Goal: Task Accomplishment & Management: Use online tool/utility

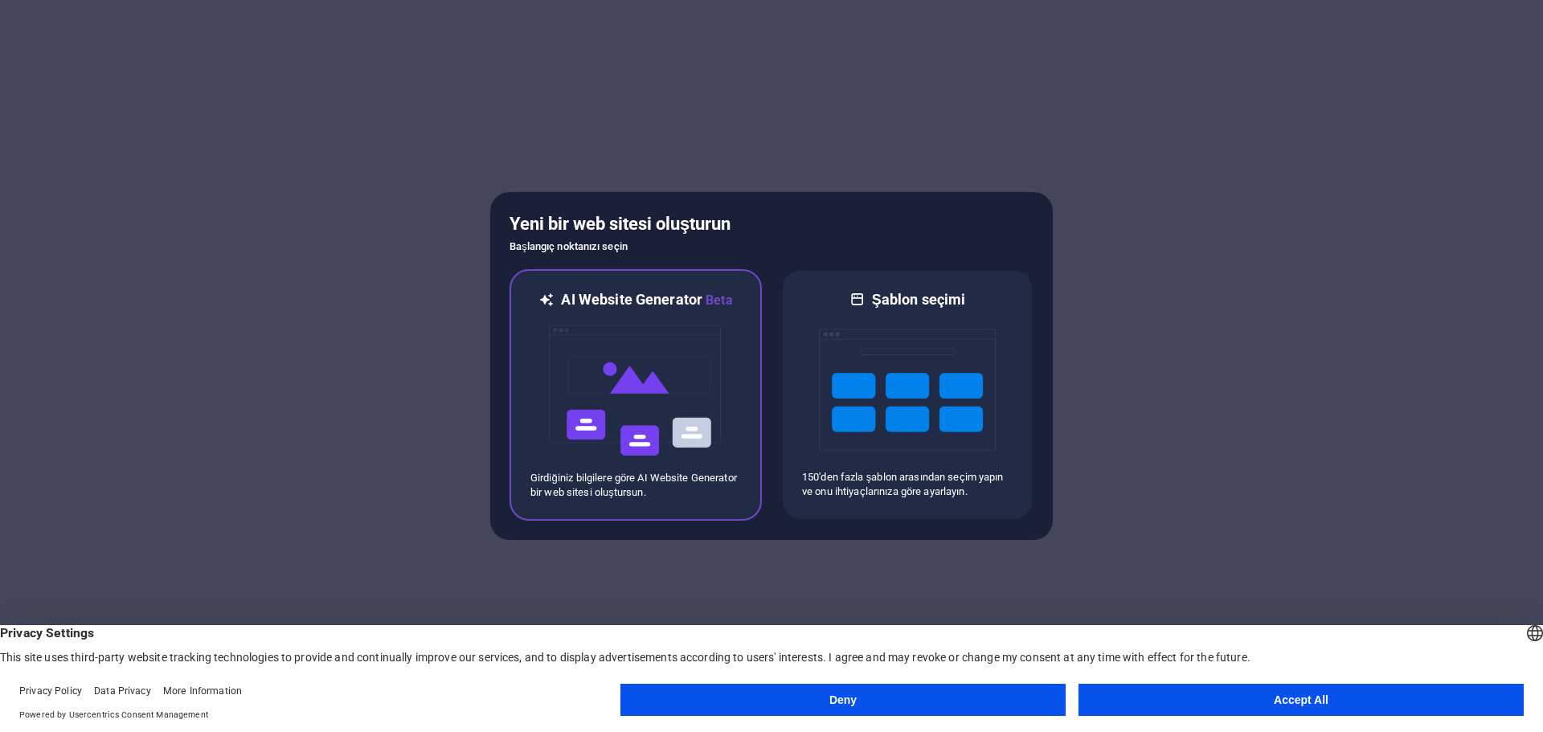
click at [677, 331] on img at bounding box center [635, 390] width 177 height 161
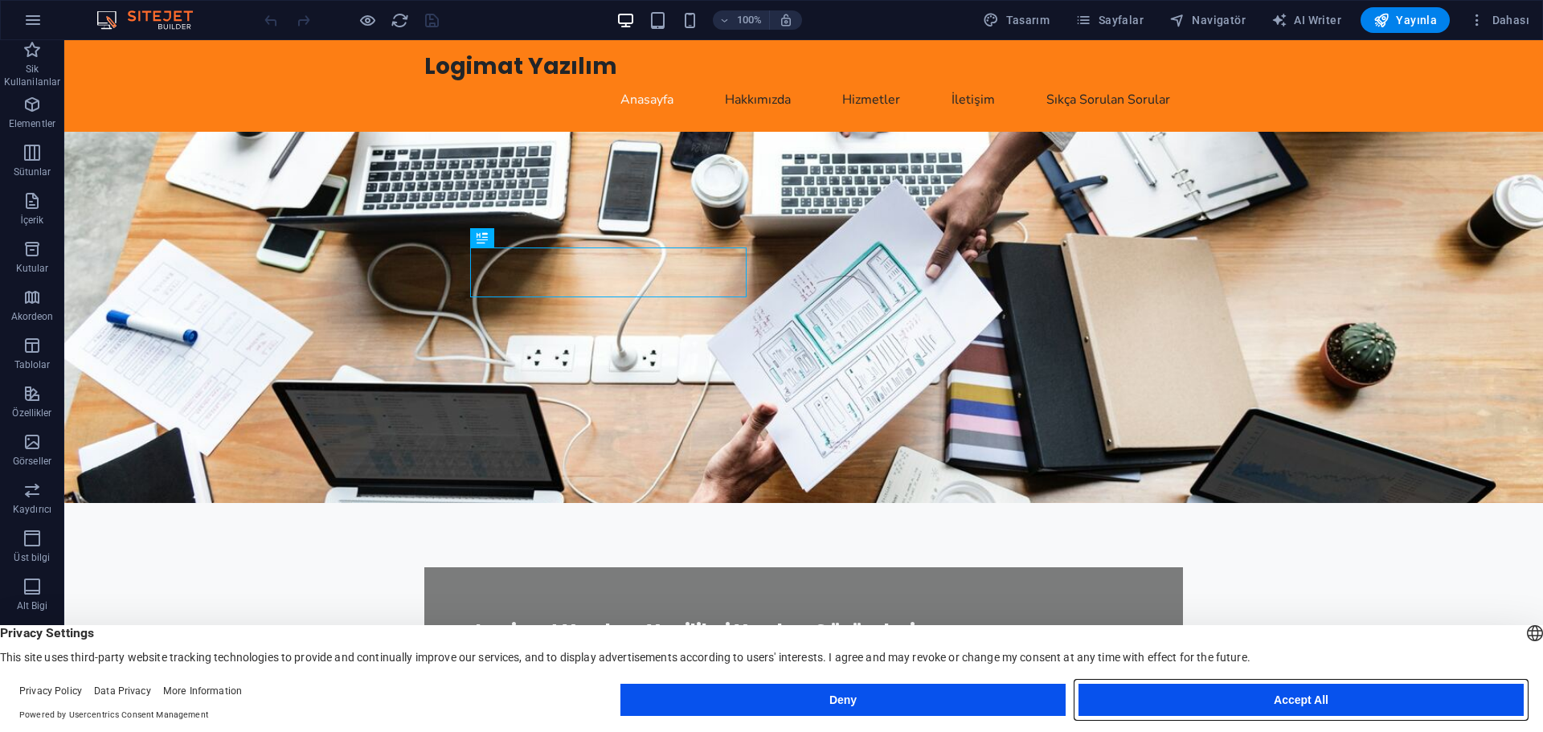
click at [1306, 709] on button "Accept All" at bounding box center [1301, 700] width 445 height 32
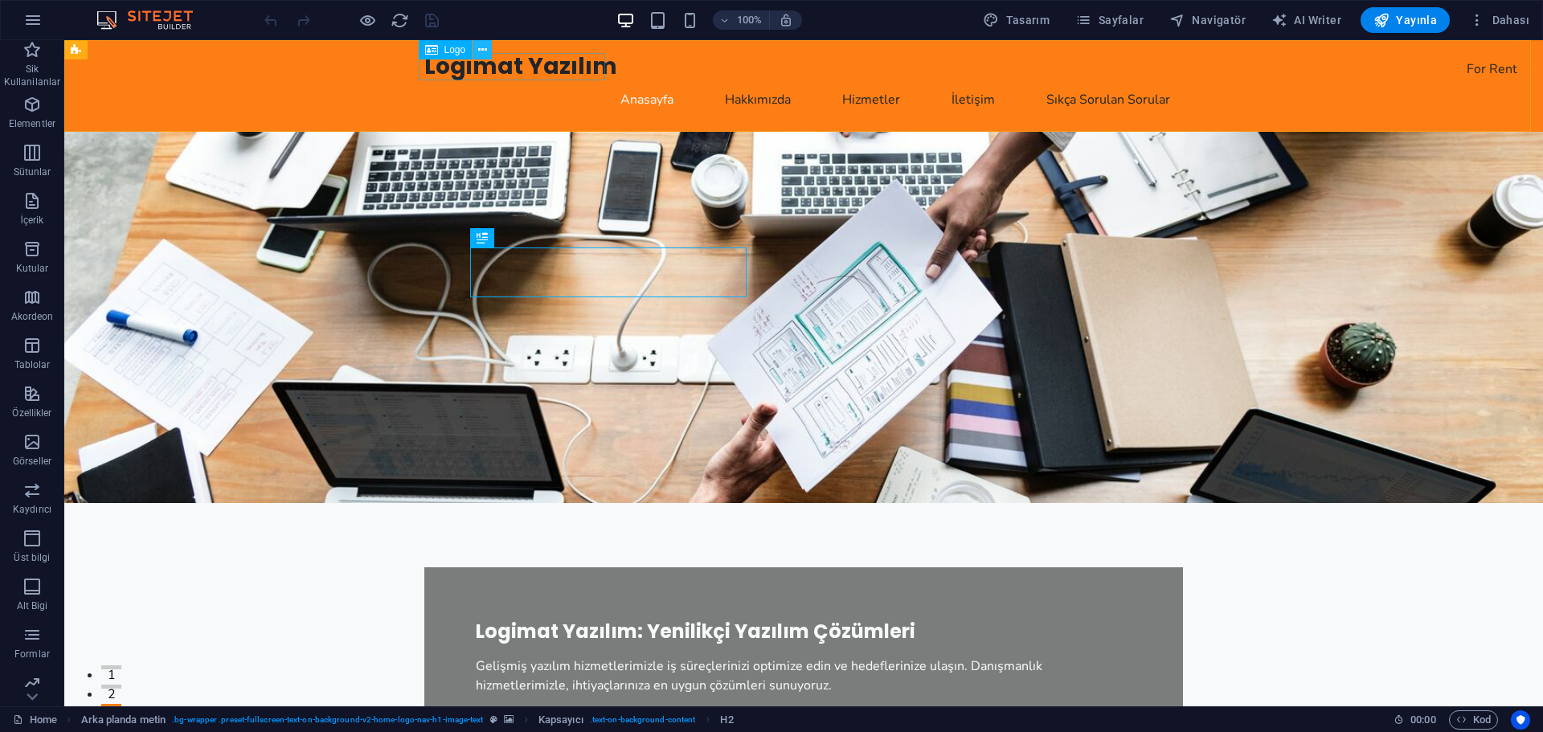
click at [482, 46] on icon at bounding box center [482, 50] width 9 height 17
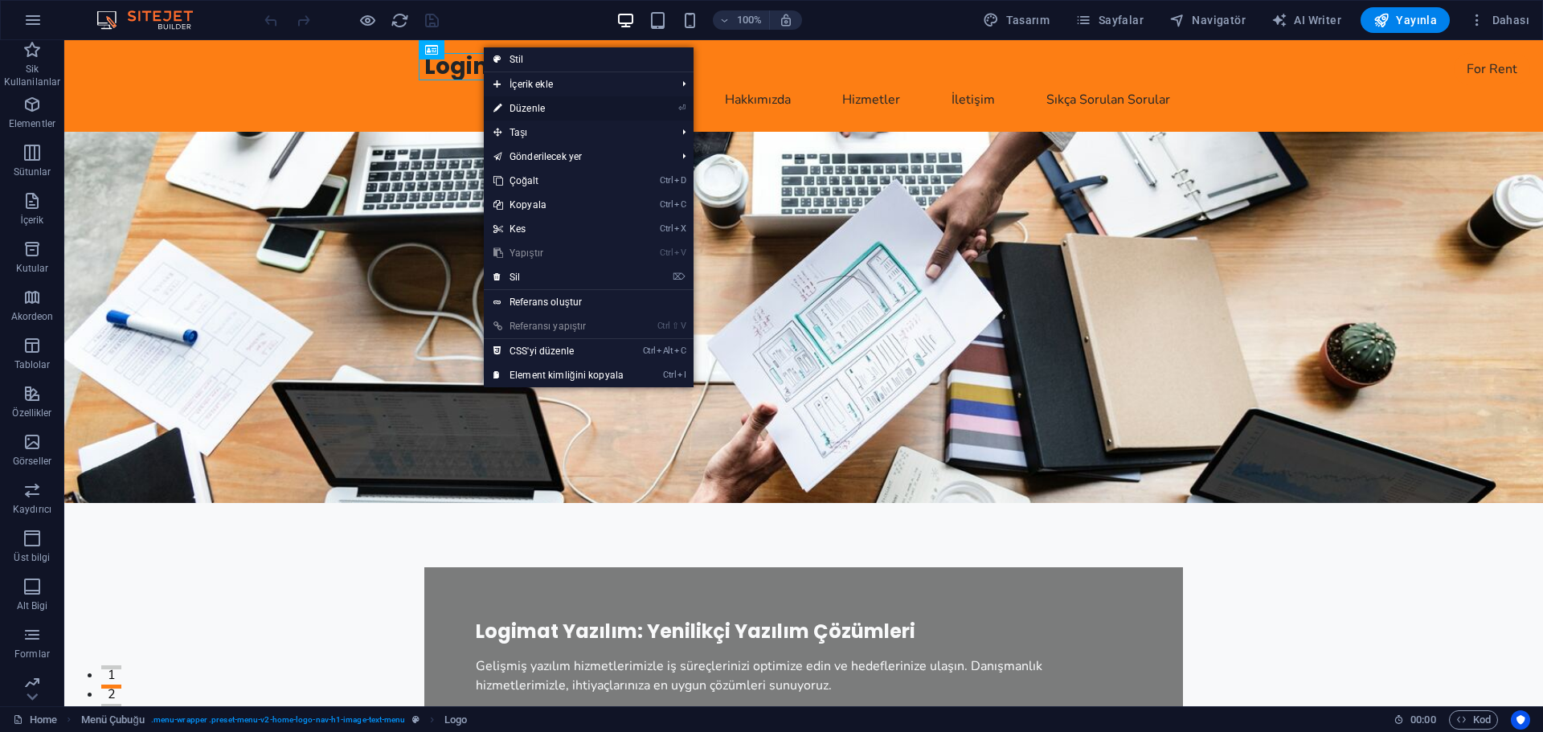
click at [570, 109] on link "⏎ Düzenle" at bounding box center [558, 108] width 149 height 24
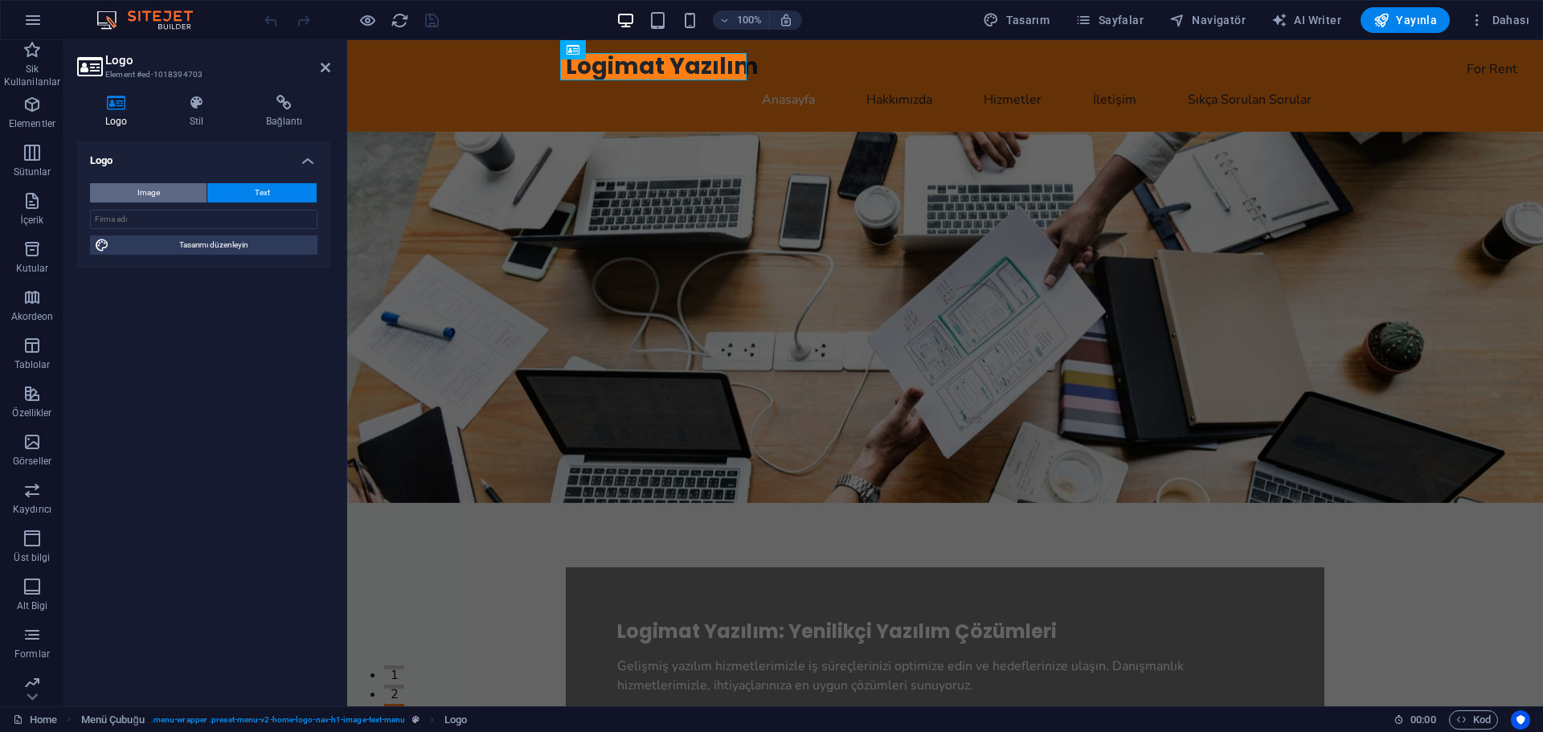
click at [135, 188] on button "Image" at bounding box center [148, 192] width 117 height 19
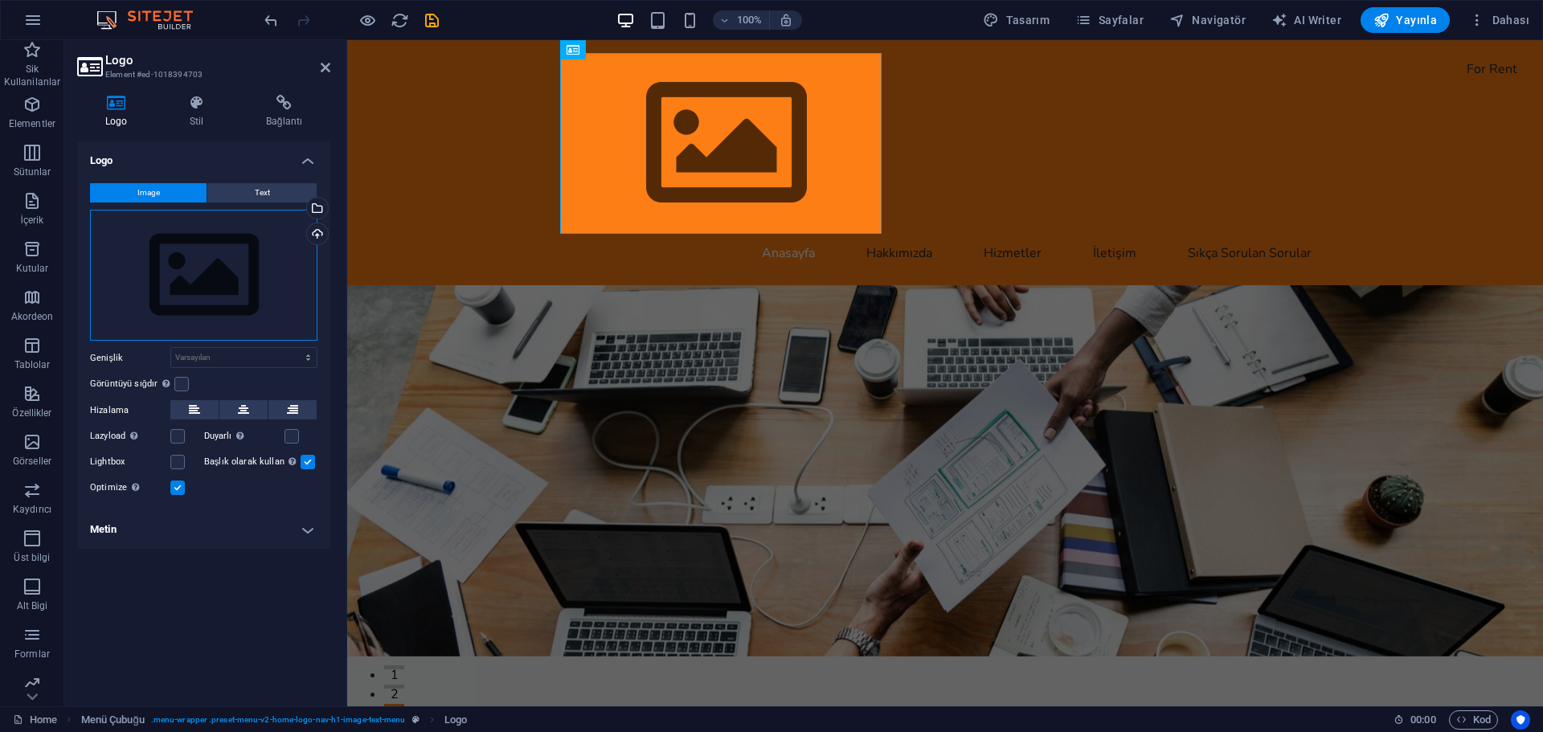
click at [222, 273] on div "Dosyaları buraya sürükleyin, dosyaları seçmek için tıklayın veya Dosyalardan ya…" at bounding box center [203, 276] width 227 height 132
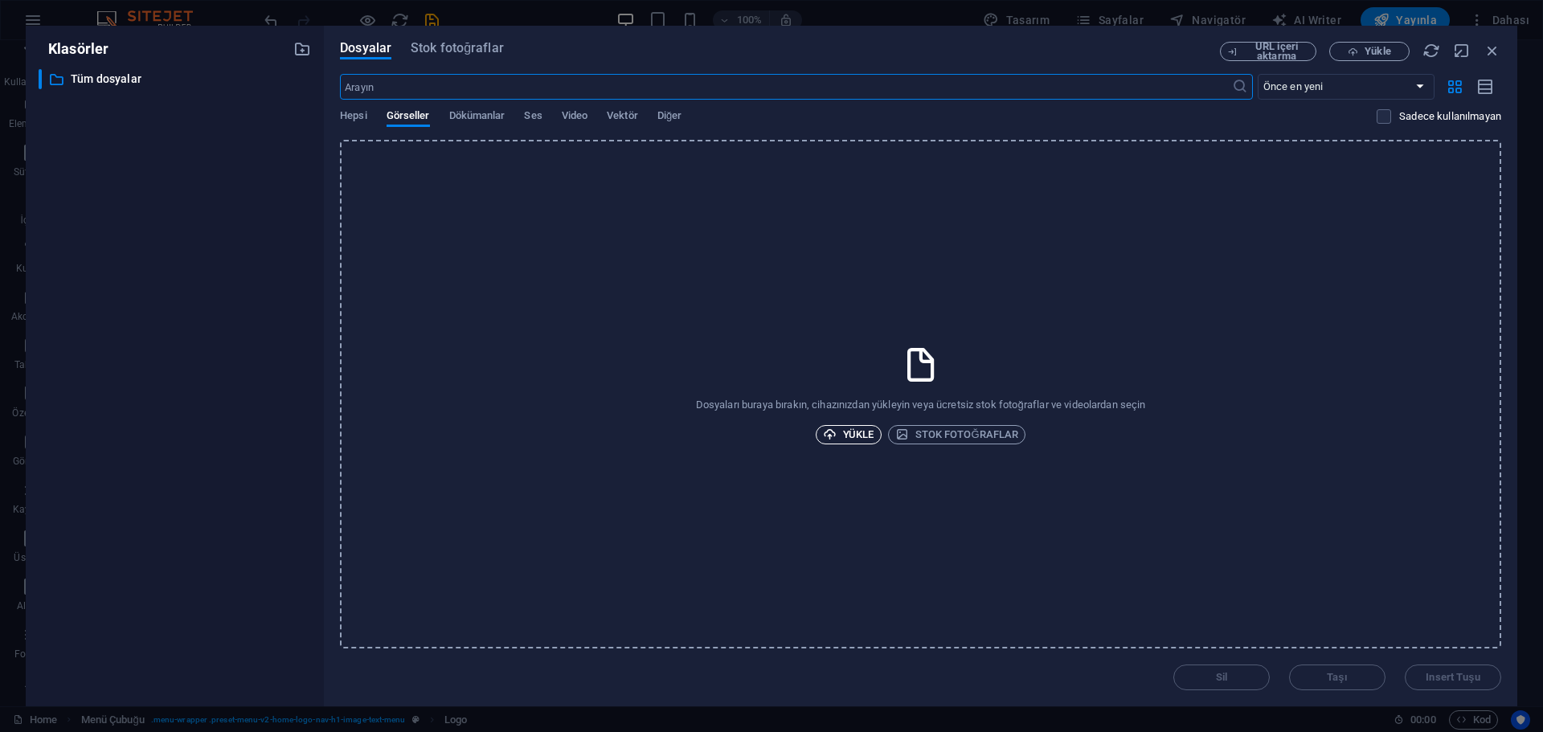
click at [847, 430] on span "Yükle" at bounding box center [848, 434] width 51 height 19
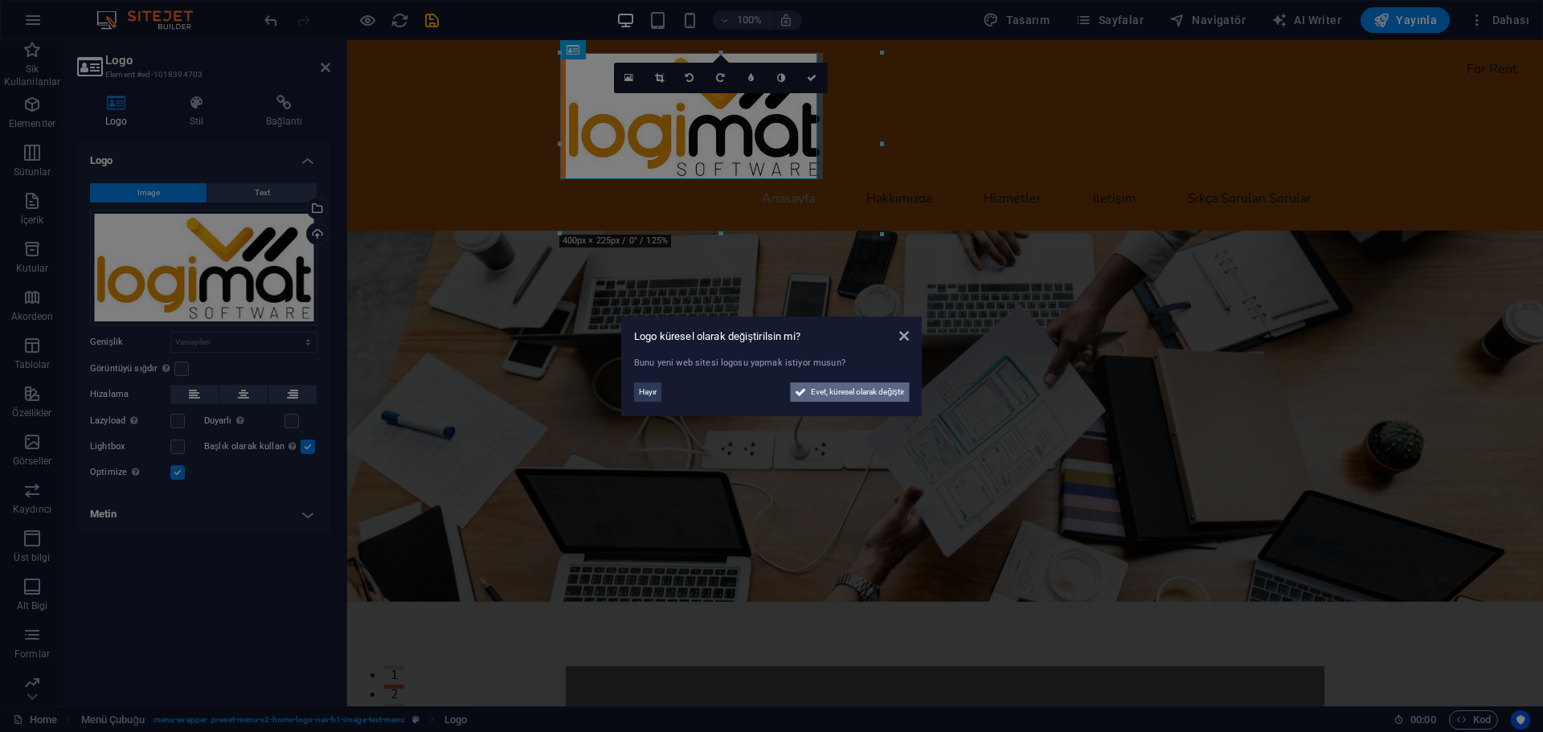
click at [854, 397] on span "Evet, küresel olarak değiştir" at bounding box center [857, 392] width 93 height 19
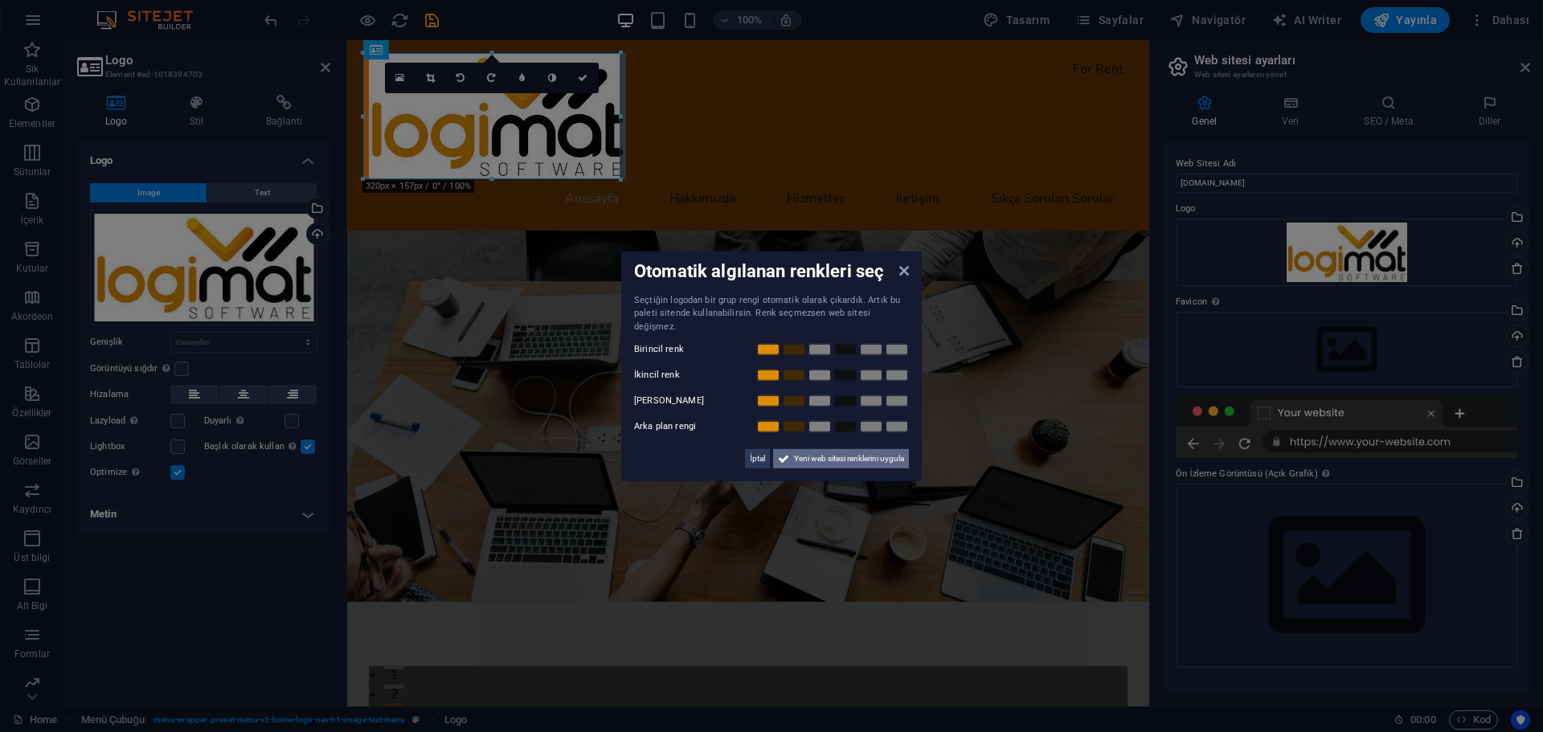
click at [841, 461] on span "Yeni web sitesi renklerini uygula" at bounding box center [849, 458] width 110 height 19
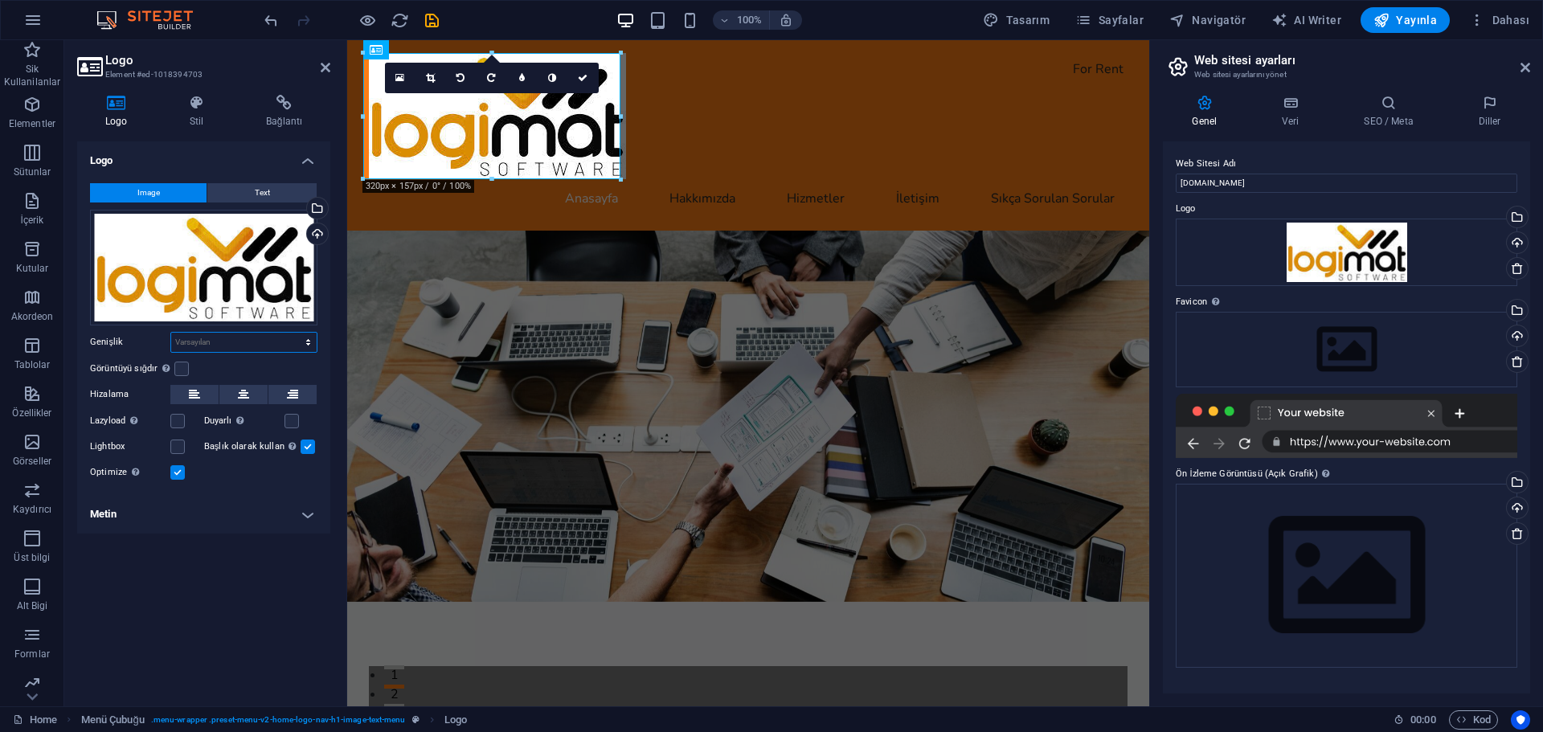
click at [231, 341] on select "Varsayılan otomatik px rem % em vh vw" at bounding box center [243, 342] width 145 height 19
click at [171, 333] on select "Varsayılan otomatik px rem % em vh vw" at bounding box center [243, 342] width 145 height 19
select select "DISABLED_OPTION_VALUE"
click at [182, 371] on label at bounding box center [181, 369] width 14 height 14
click at [0, 0] on input "Görüntüyü sığdır Görüntüyü otomatik olarak sabit bir genişliğe ve yüksekliğe sı…" at bounding box center [0, 0] width 0 height 0
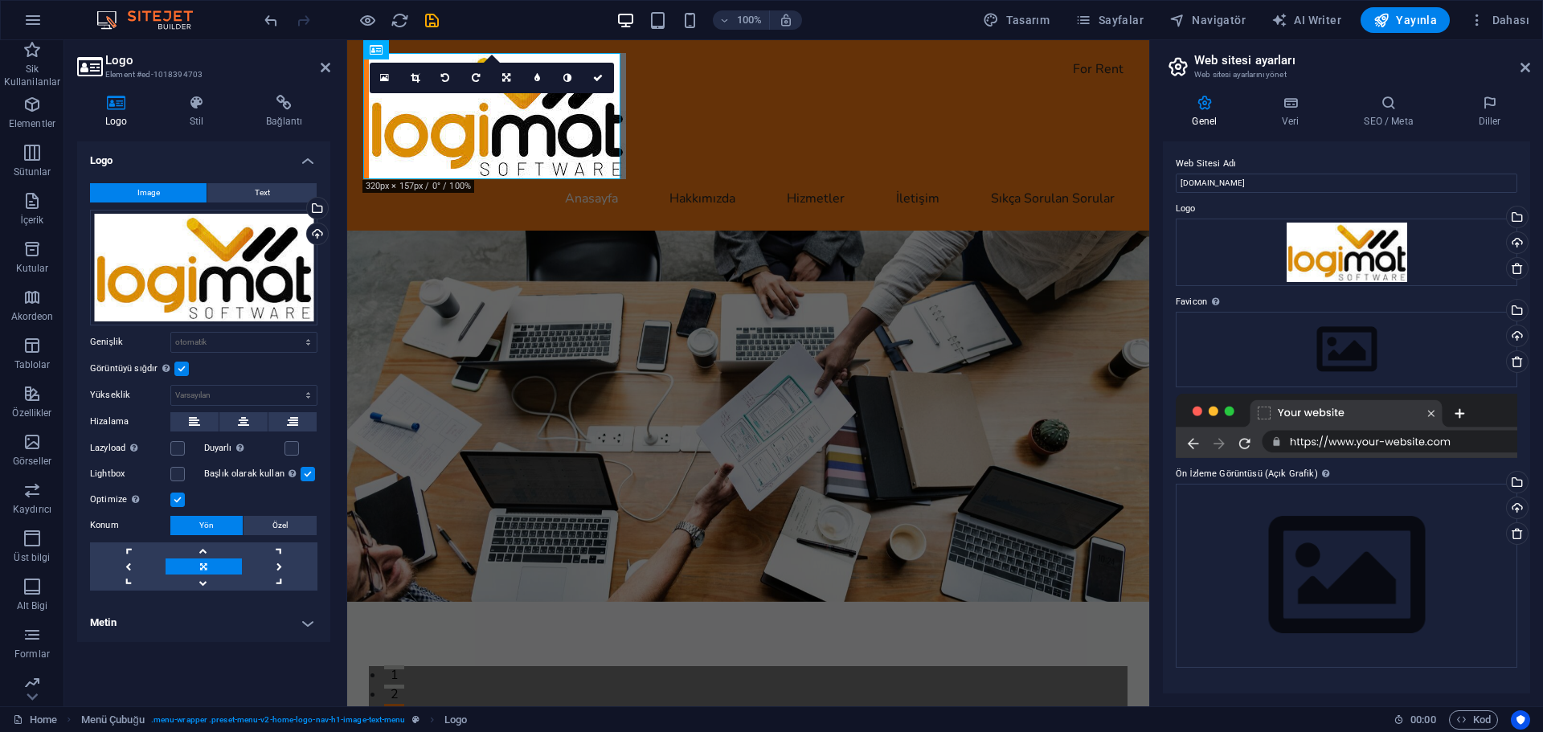
click at [182, 371] on label at bounding box center [181, 369] width 14 height 14
click at [0, 0] on input "Görüntüyü sığdır Görüntüyü otomatik olarak sabit bir genişliğe ve yüksekliğe sı…" at bounding box center [0, 0] width 0 height 0
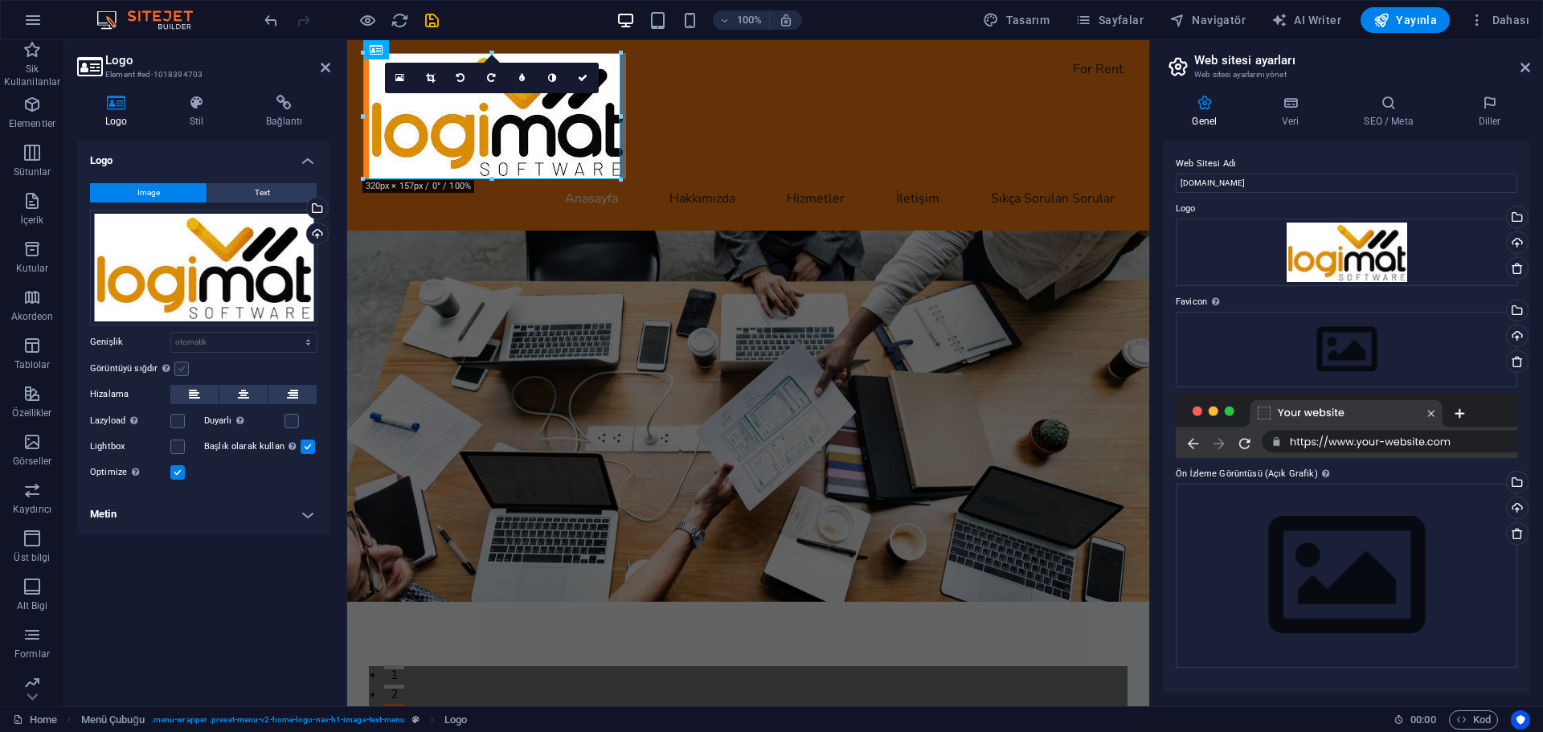
click at [182, 371] on label at bounding box center [181, 369] width 14 height 14
click at [0, 0] on input "Görüntüyü sığdır Görüntüyü otomatik olarak sabit bir genişliğe ve yüksekliğe sı…" at bounding box center [0, 0] width 0 height 0
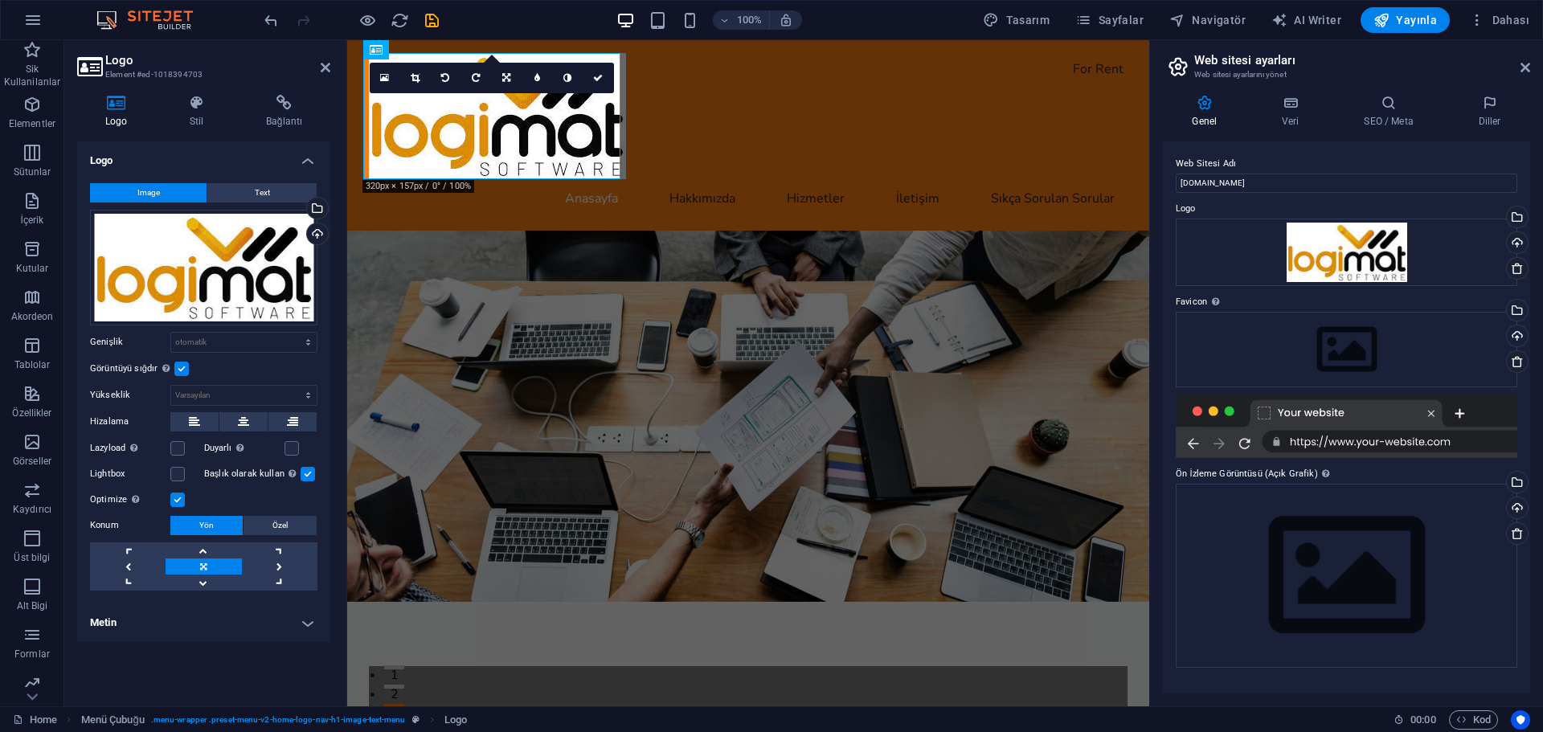
click at [182, 371] on label at bounding box center [181, 369] width 14 height 14
click at [0, 0] on input "Görüntüyü sığdır Görüntüyü otomatik olarak sabit bir genişliğe ve yüksekliğe sı…" at bounding box center [0, 0] width 0 height 0
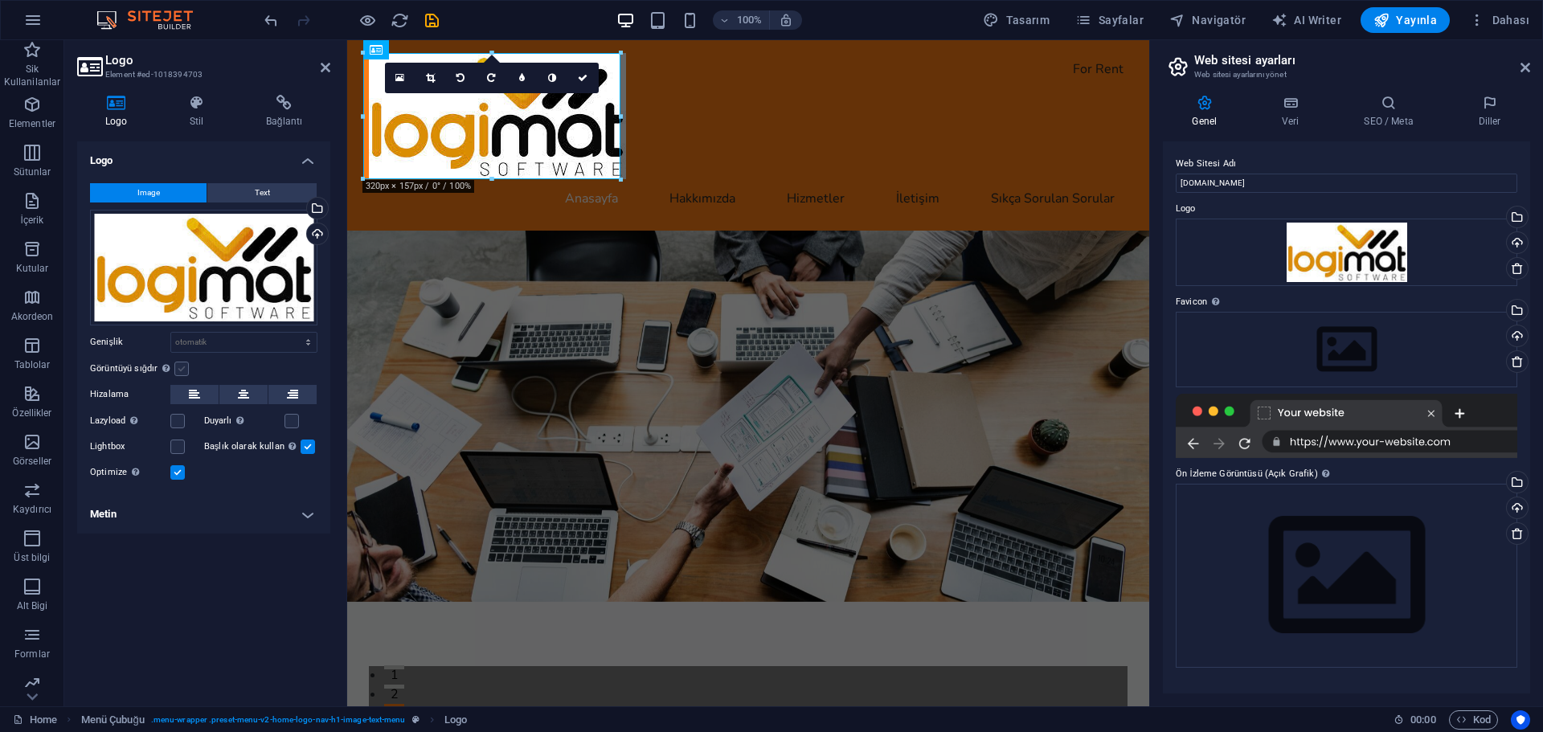
click at [182, 371] on label at bounding box center [181, 369] width 14 height 14
click at [0, 0] on input "Görüntüyü sığdır Görüntüyü otomatik olarak sabit bir genişliğe ve yüksekliğe sı…" at bounding box center [0, 0] width 0 height 0
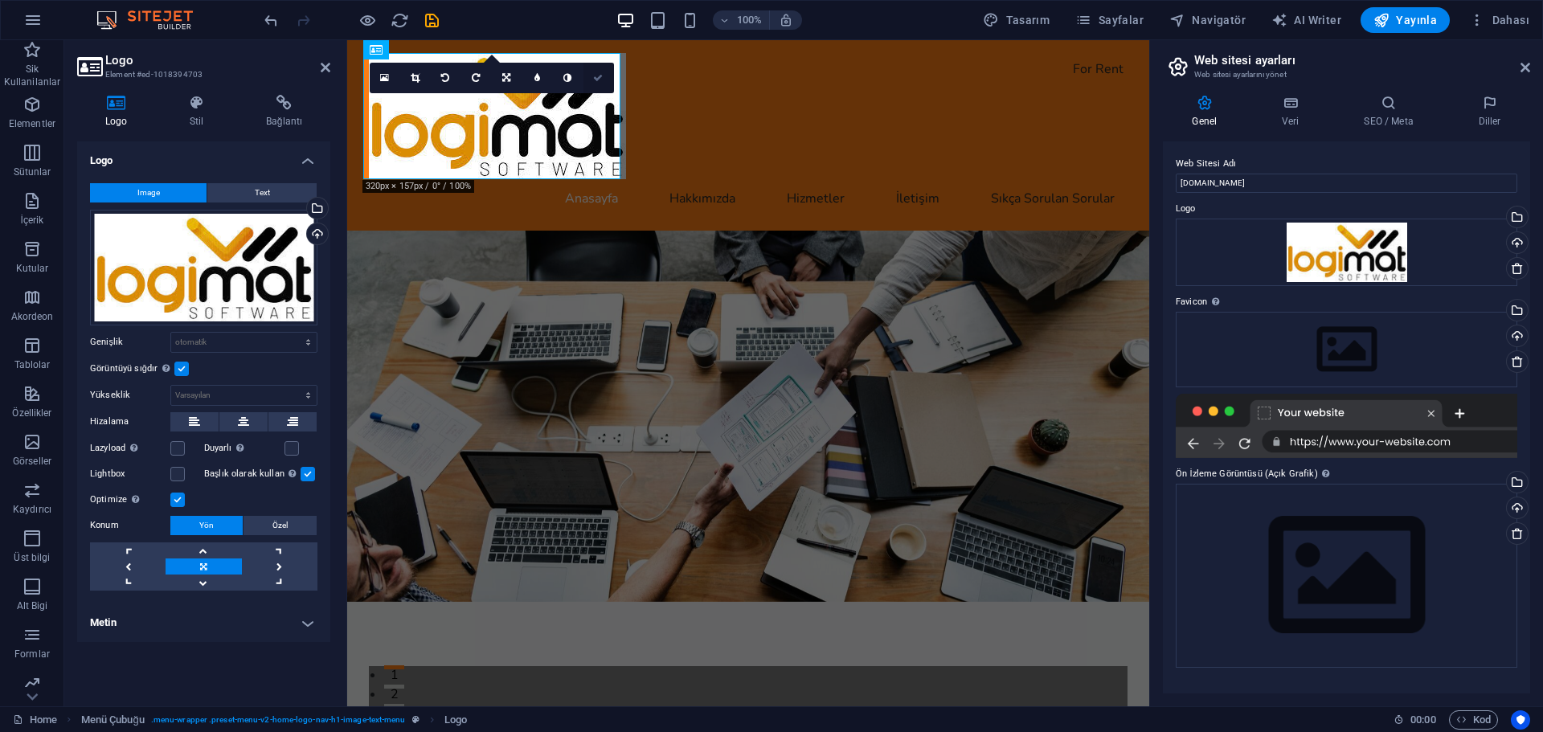
click at [600, 76] on icon at bounding box center [598, 78] width 10 height 10
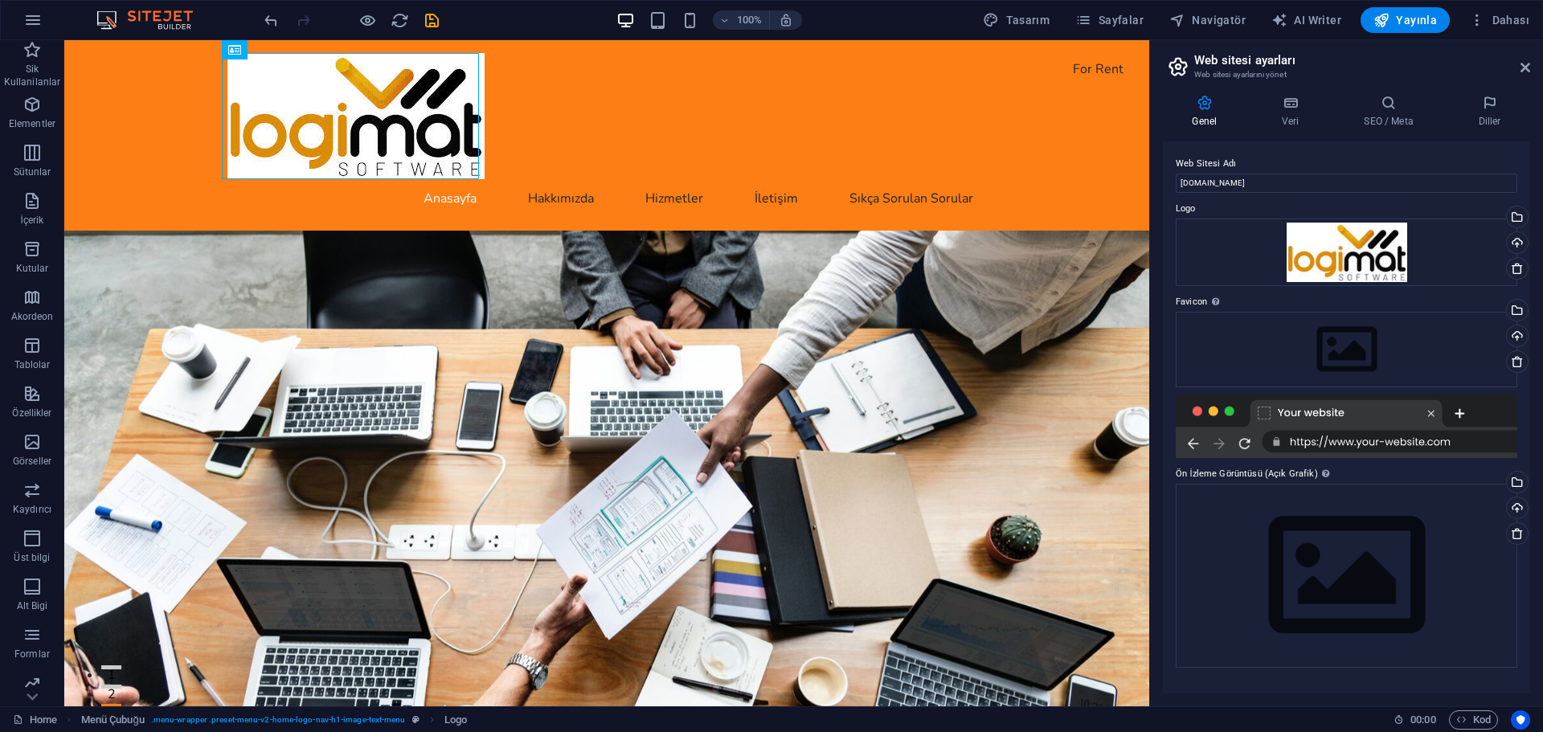
drag, startPoint x: 1145, startPoint y: 510, endPoint x: 1230, endPoint y: 72, distance: 446.2
click at [431, 22] on icon "save" at bounding box center [432, 20] width 18 height 18
checkbox input "false"
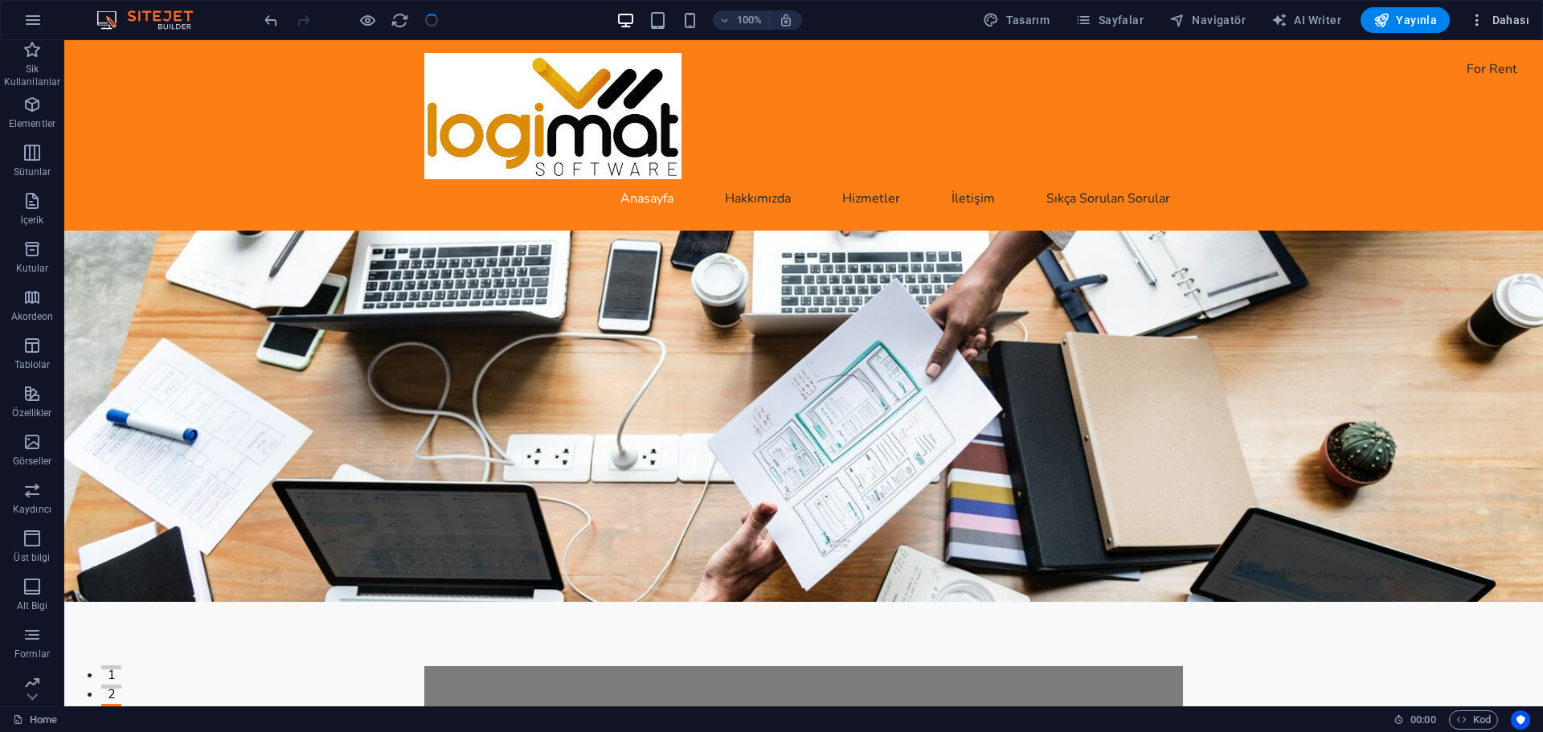
click at [1492, 25] on span "Dahası" at bounding box center [1499, 20] width 60 height 16
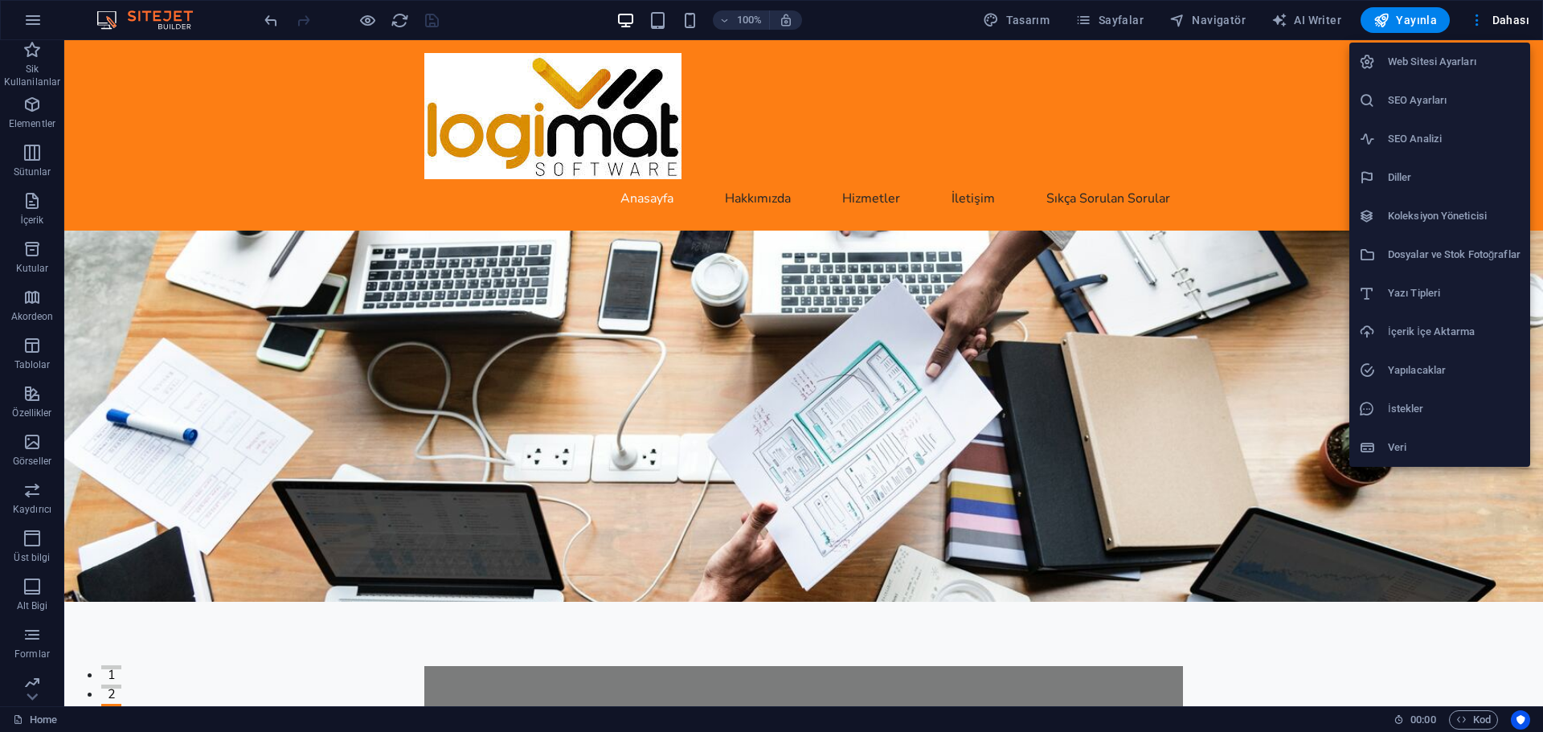
click at [1472, 24] on div at bounding box center [771, 366] width 1543 height 732
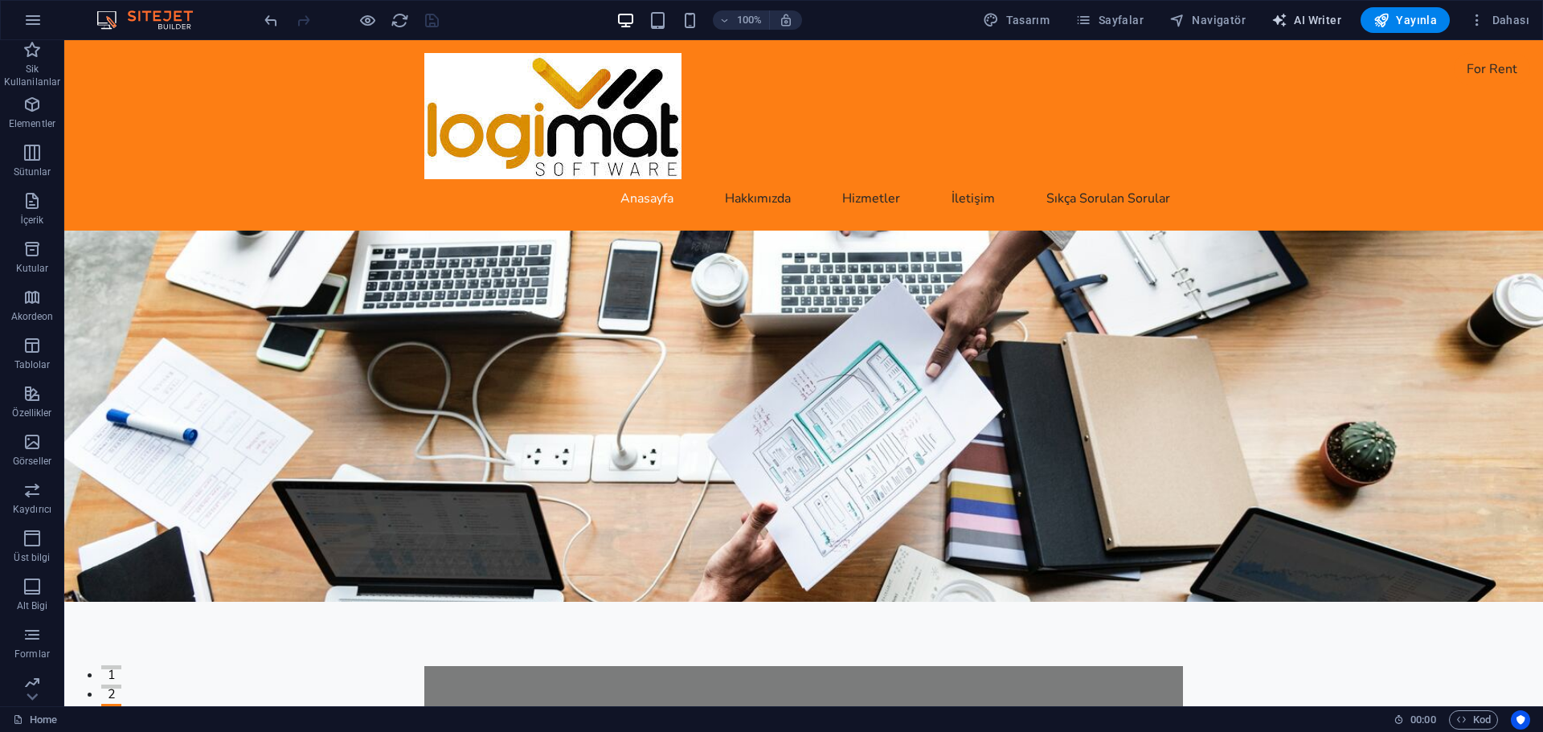
click at [1297, 18] on span "AI Writer" at bounding box center [1306, 20] width 70 height 16
select select "English"
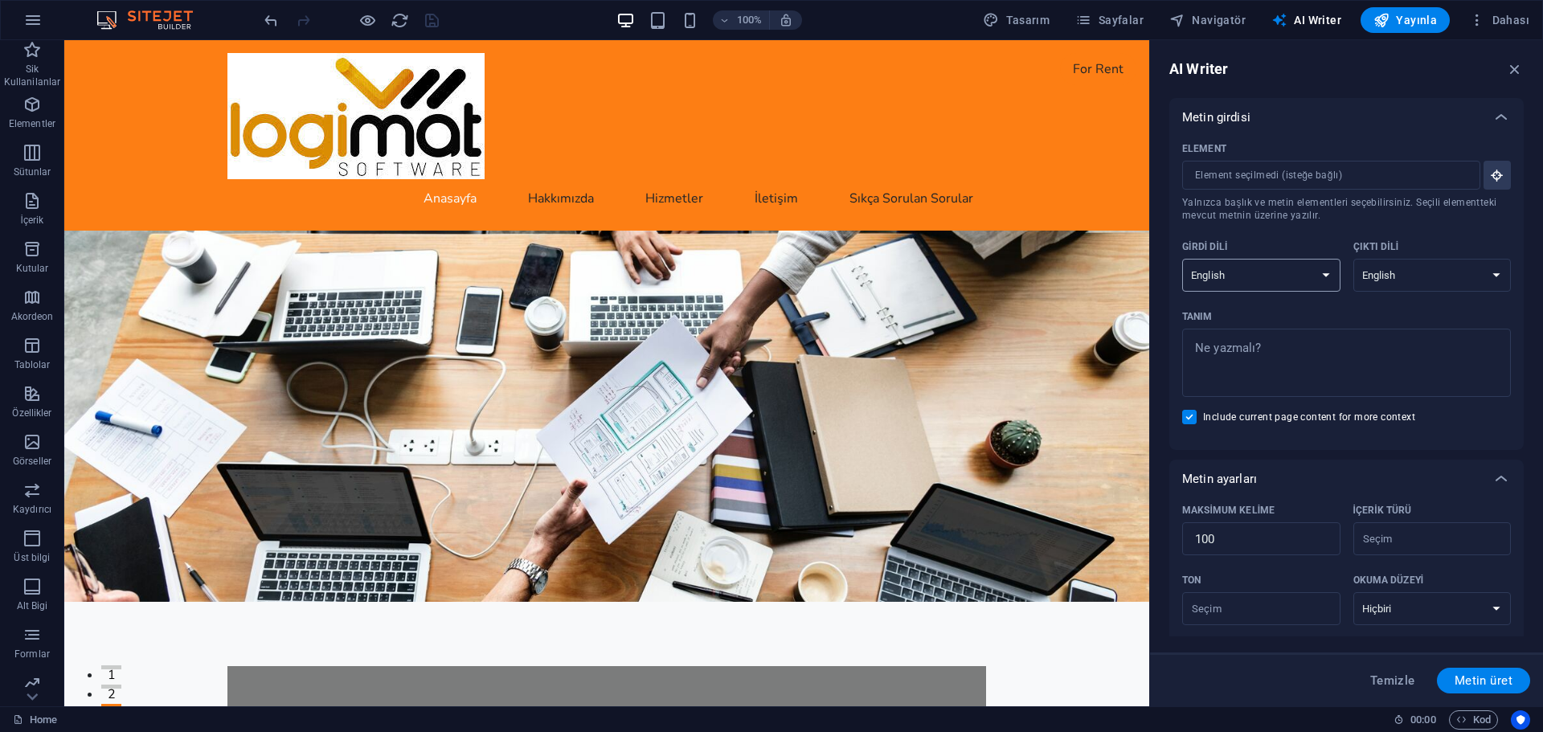
click at [1262, 272] on select "Albanian Arabic Armenian Awadhi Azerbaijani Bashkir Basque Belarusian Bengali B…" at bounding box center [1261, 275] width 158 height 33
click at [1426, 261] on select "Albanian Arabic Armenian Awadhi Azerbaijani Bashkir Basque Belarusian Bengali B…" at bounding box center [1432, 275] width 158 height 33
click at [1455, 175] on input "Element ​ Yalnızca başlık ve metin elementleri seçebilirsiniz. Seçili elementte…" at bounding box center [1325, 175] width 287 height 29
